Goal: Task Accomplishment & Management: Complete application form

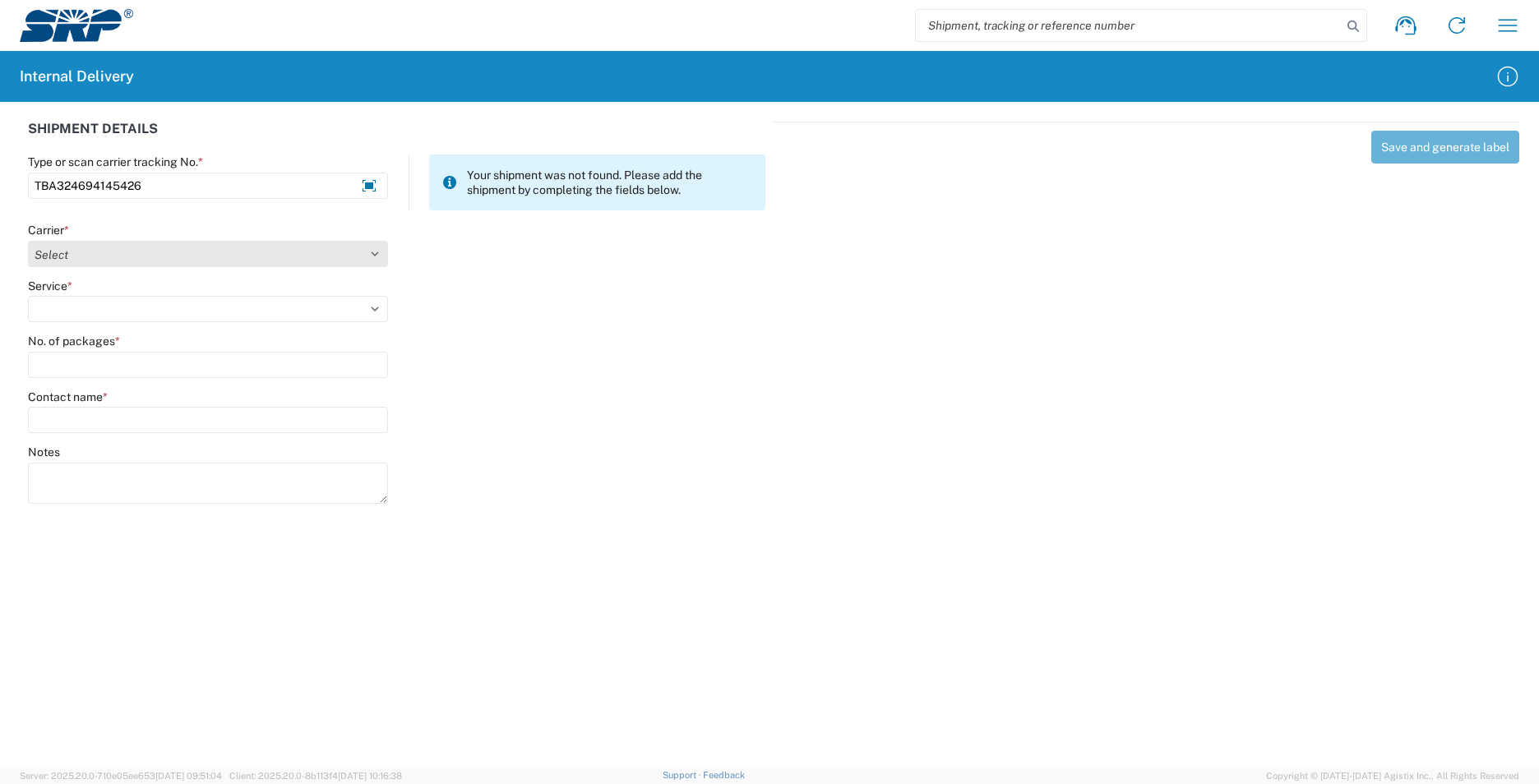
type input "TBA324694145426"
click at [165, 261] on select "Select AcctPay Amazon Logistics ATI Trucking BC Dimerco Logistics Empire Southw…" at bounding box center [208, 254] width 360 height 26
select select "8933"
click at [28, 241] on select "Select AcctPay Amazon Logistics ATI Trucking BC Dimerco Logistics Empire Southw…" at bounding box center [208, 254] width 360 height 26
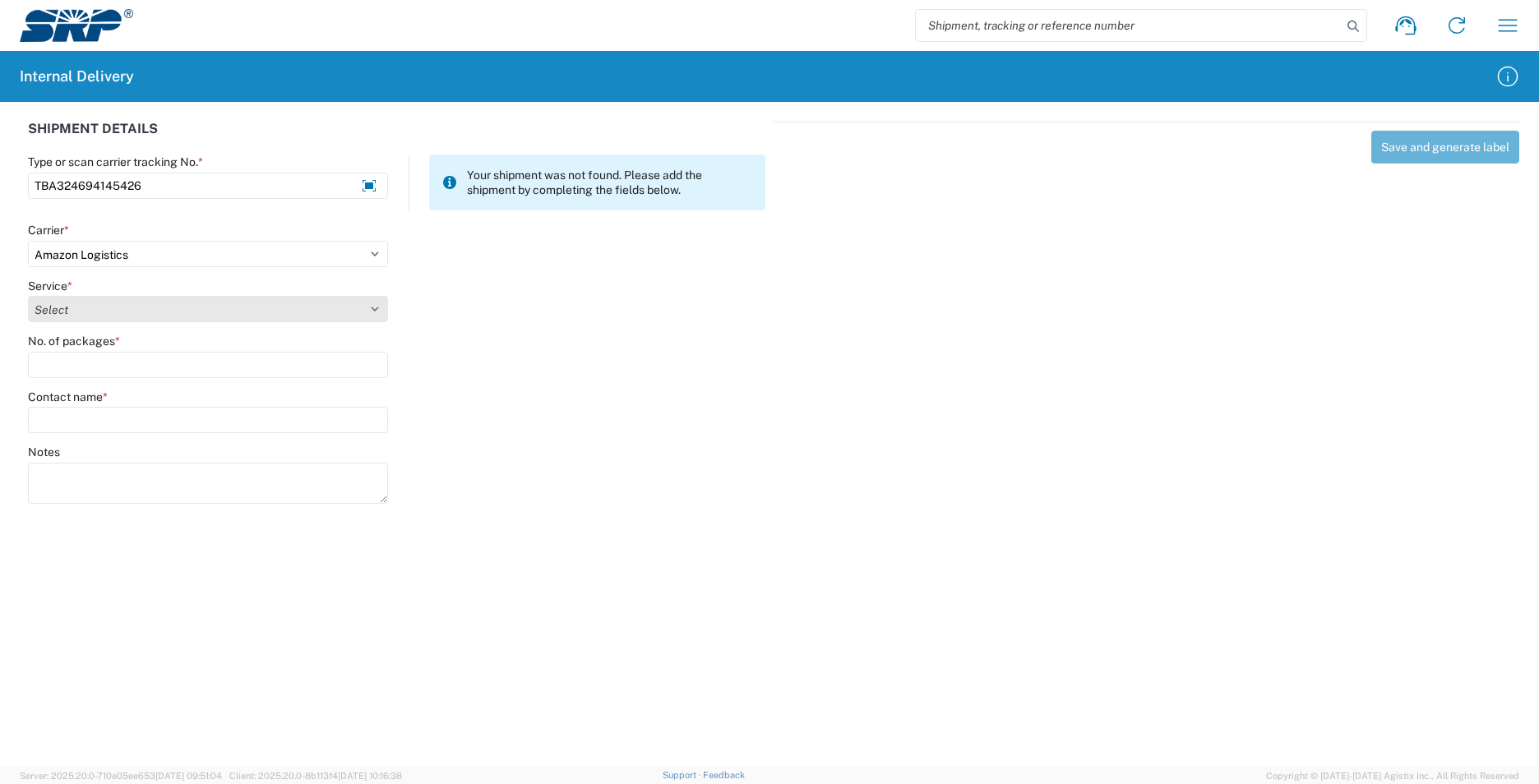
click at [102, 316] on select "Select Amazon Logistics TBA Rail TL Standard 3 - 5 Day" at bounding box center [208, 309] width 360 height 26
select select "24525"
click at [28, 296] on select "Select Amazon Logistics TBA Rail TL Standard 3 - 5 Day" at bounding box center [208, 309] width 360 height 26
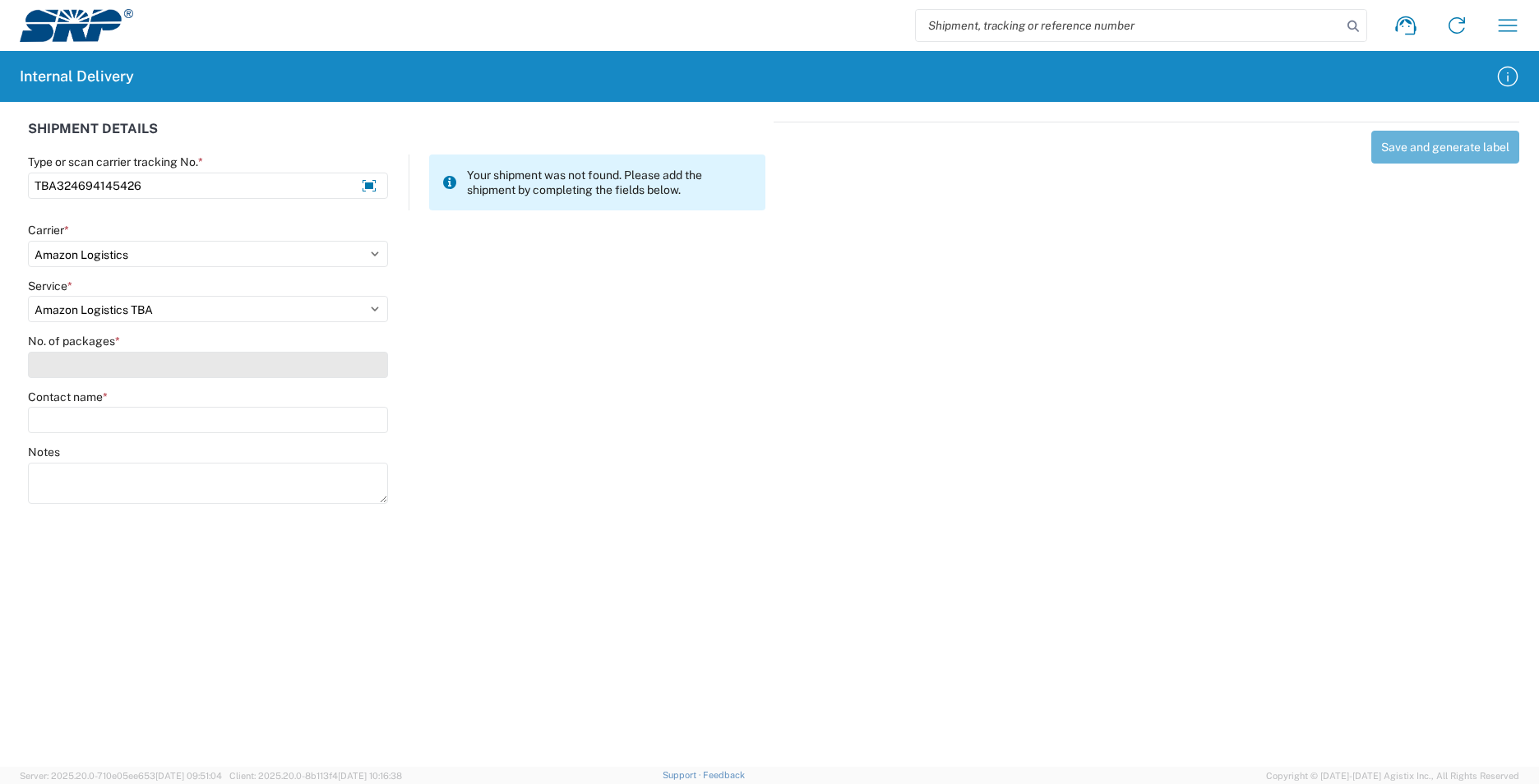
click at [81, 365] on input "No. of packages *" at bounding box center [208, 365] width 360 height 26
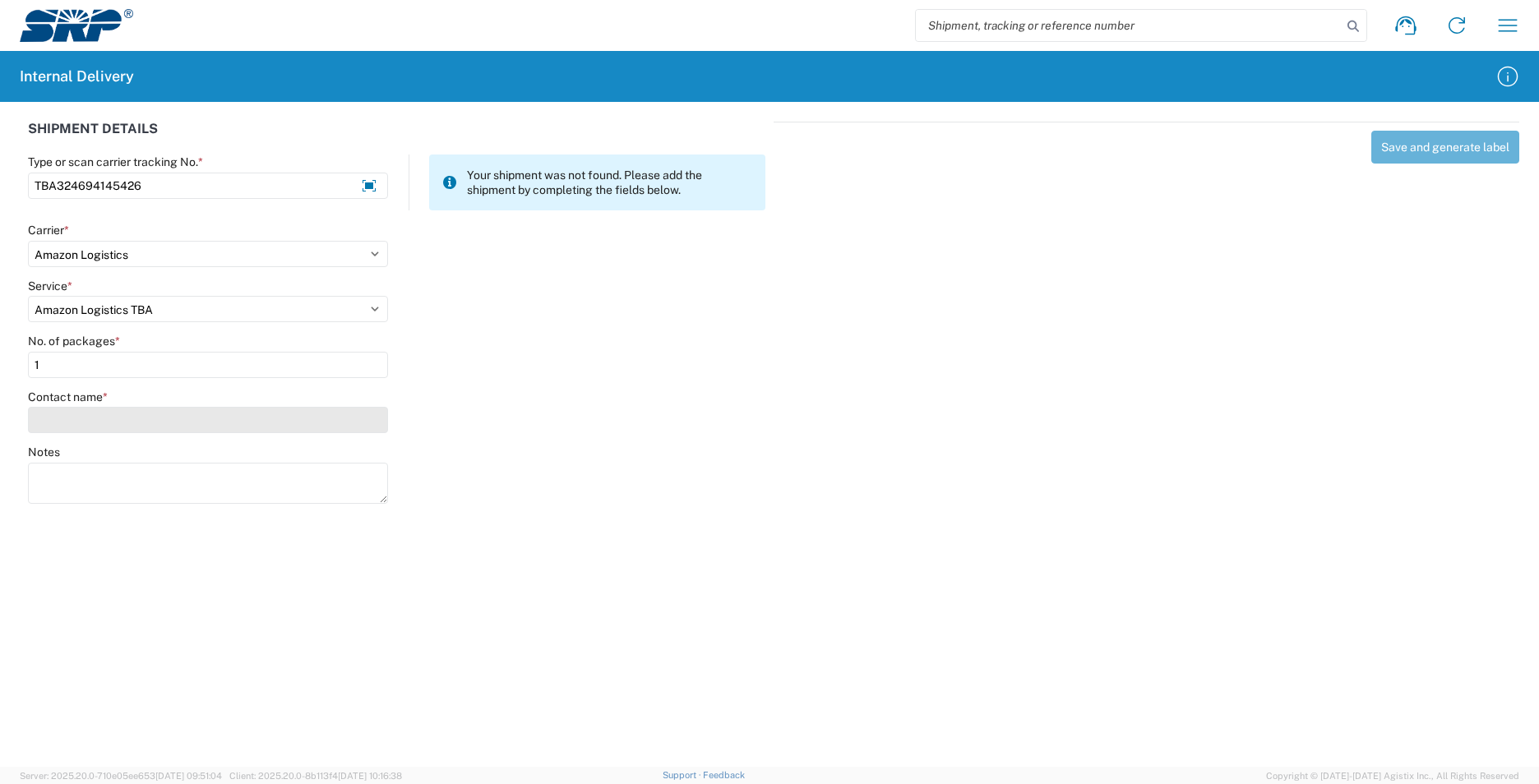
type input "1"
click at [95, 413] on input "Contact name *" at bounding box center [208, 420] width 360 height 26
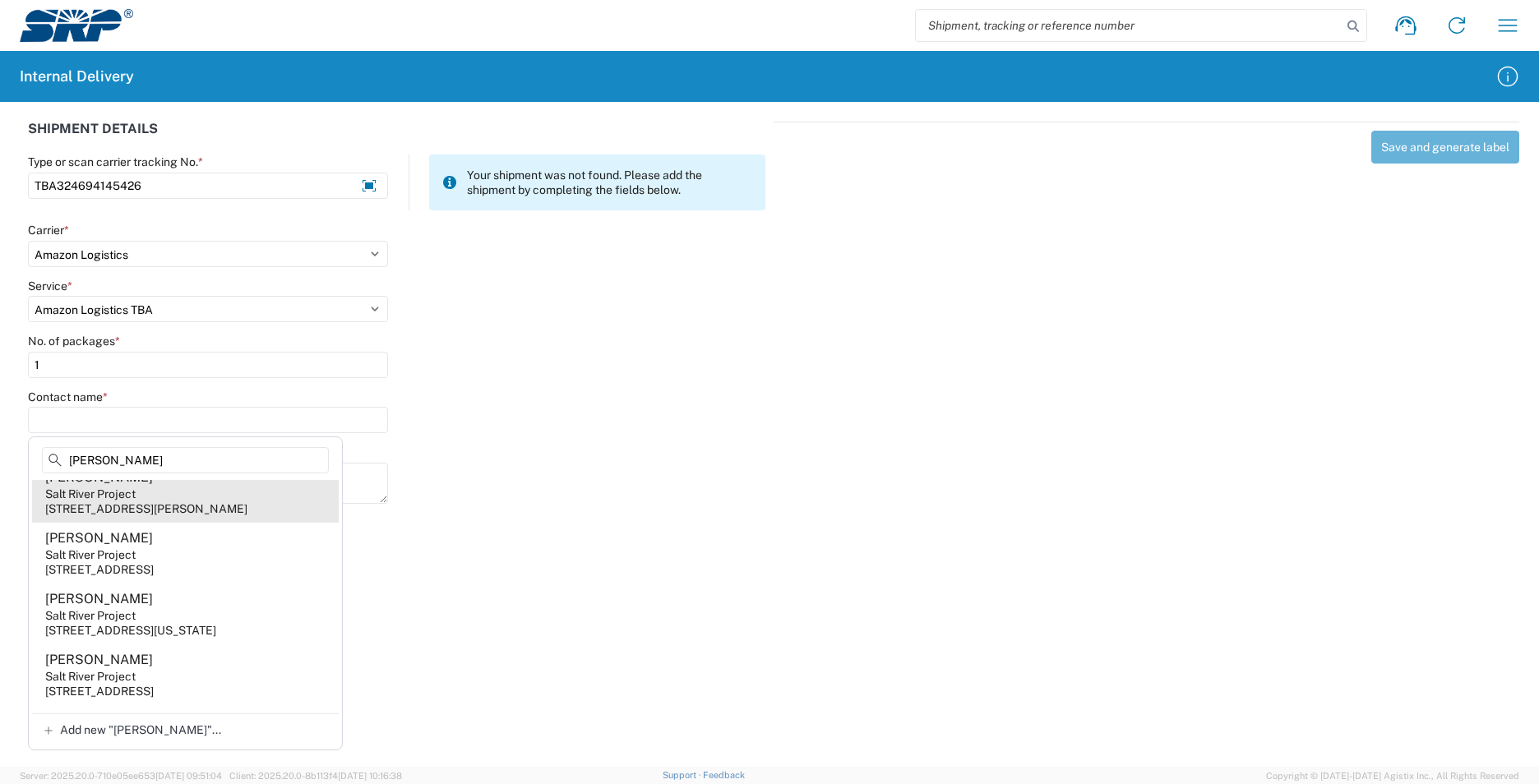
scroll to position [164, 0]
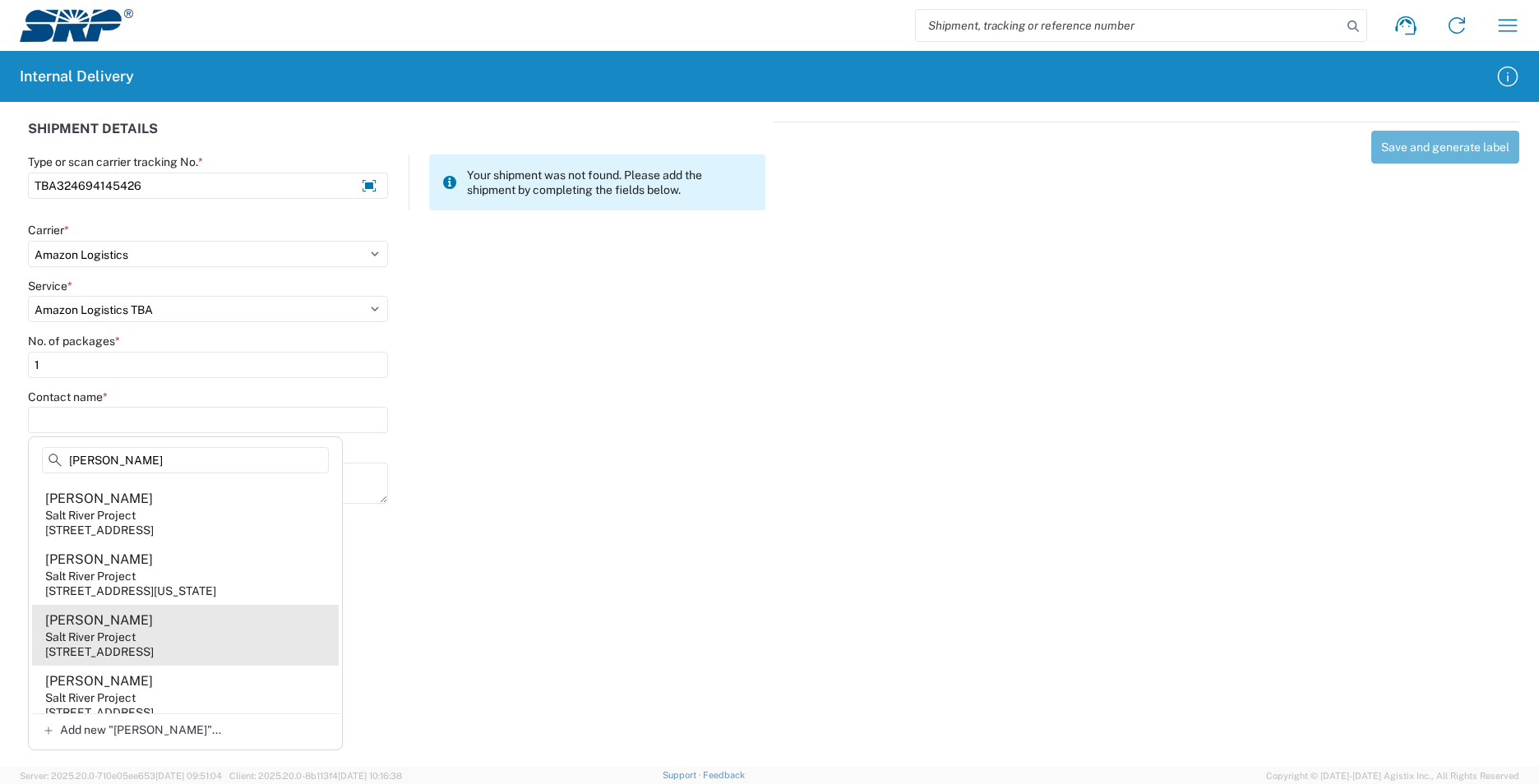
type input "[PERSON_NAME]"
click at [163, 646] on agx-address-suggestion-item "[PERSON_NAME] Salt River Project [STREET_ADDRESS]" at bounding box center [185, 635] width 307 height 61
type input "[PERSON_NAME]"
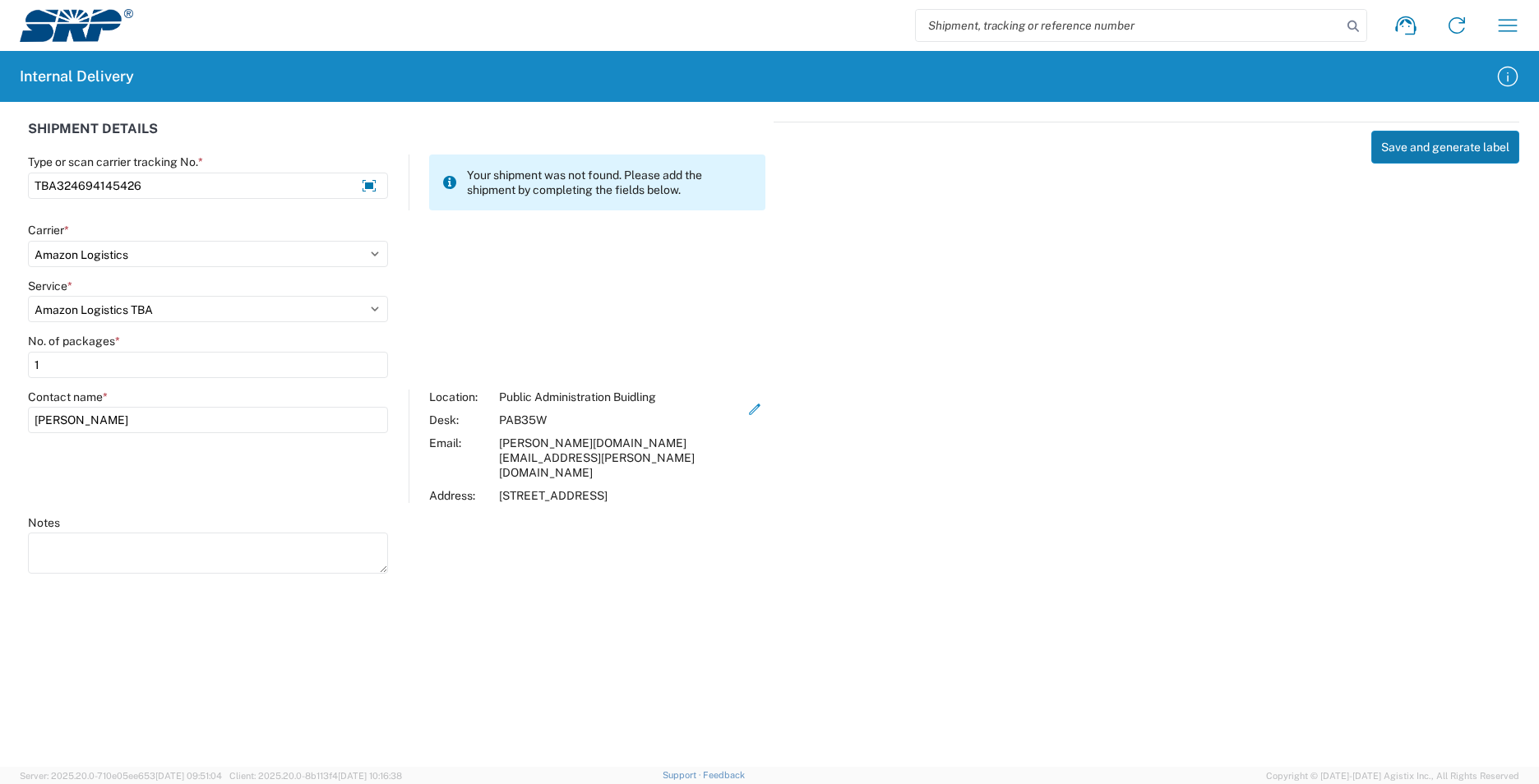
click at [1419, 146] on button "Save and generate label" at bounding box center [1445, 146] width 148 height 33
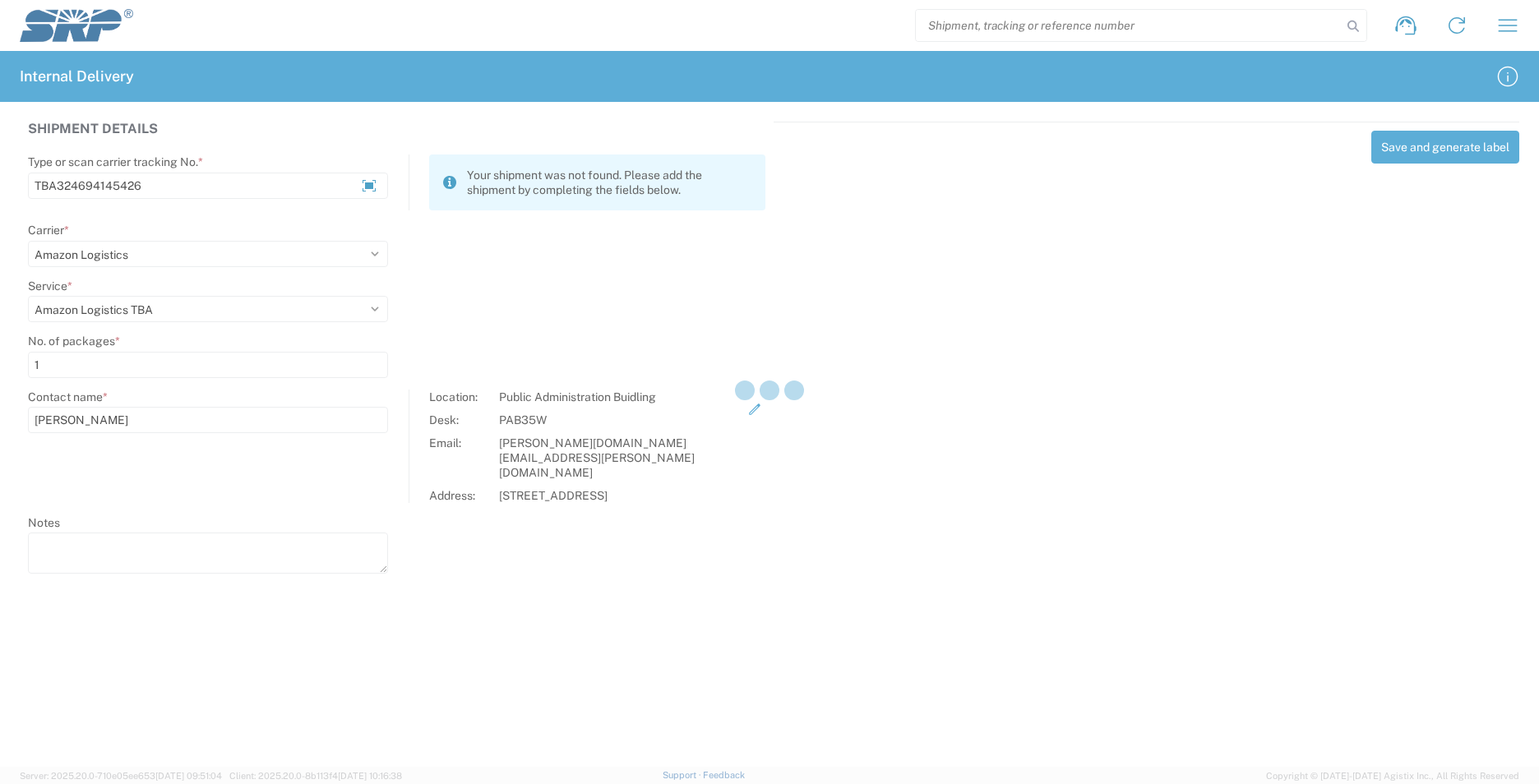
select select
